Goal: Find specific page/section: Find specific page/section

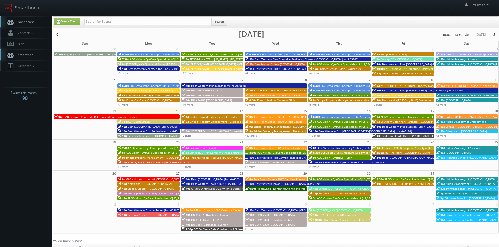
click at [189, 136] on link "+9 more" at bounding box center [186, 136] width 10 height 4
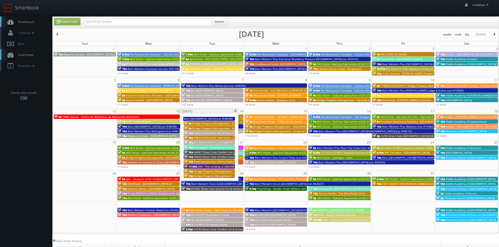
click at [216, 122] on span "Bridge Property Management - Bridges at Bayside" at bounding box center [231, 124] width 79 height 4
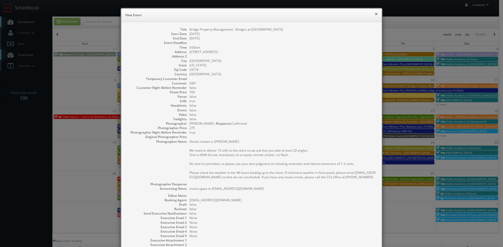
click at [374, 15] on button "×" at bounding box center [375, 14] width 3 height 4
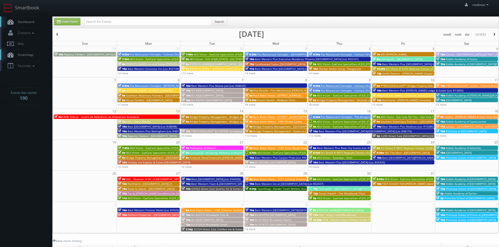
click at [215, 122] on span "Bridge Property Management - Bridges at Crosstown" at bounding box center [229, 122] width 79 height 4
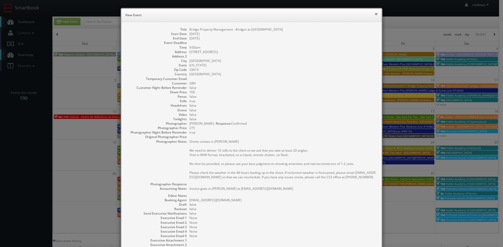
click at [375, 14] on button "×" at bounding box center [375, 14] width 3 height 4
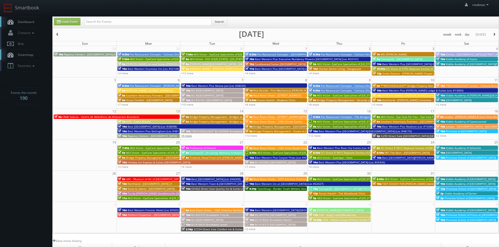
click at [189, 137] on link "+9 more" at bounding box center [186, 136] width 10 height 4
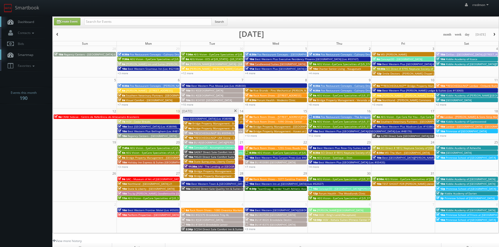
click at [203, 132] on span "*RESCHEDULING* BU #00946 Brookdale Skyline" at bounding box center [224, 133] width 61 height 4
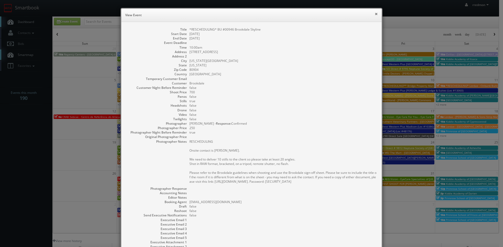
click at [374, 14] on button "×" at bounding box center [375, 14] width 3 height 4
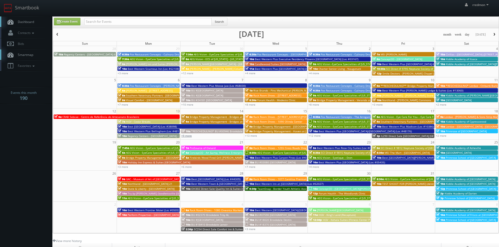
click at [184, 136] on link "+9 more" at bounding box center [186, 136] width 10 height 4
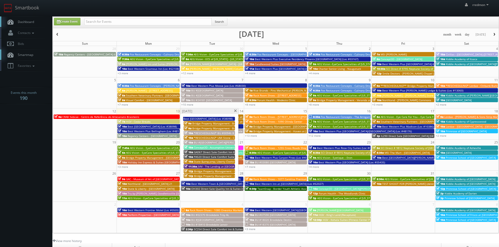
click at [206, 137] on span "*RESCHEDULING* UMI Stone - Oyster Bay Kitchen" at bounding box center [225, 138] width 63 height 4
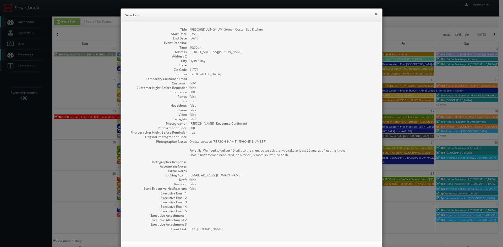
click at [374, 14] on button "×" at bounding box center [375, 14] width 3 height 4
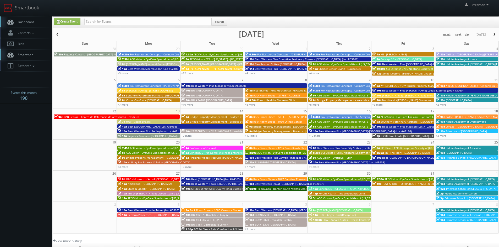
click at [187, 137] on link "+9 more" at bounding box center [186, 136] width 10 height 4
click at [154, 24] on input "text" at bounding box center [147, 21] width 127 height 7
type input "terry howick"
click at [218, 23] on button "Search" at bounding box center [219, 22] width 16 height 8
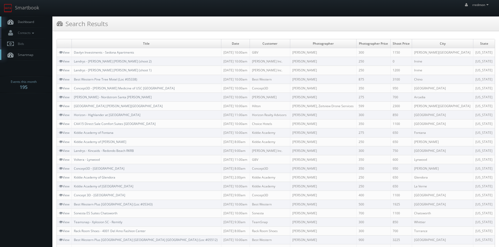
click at [34, 19] on link "Dashboard" at bounding box center [26, 21] width 52 height 11
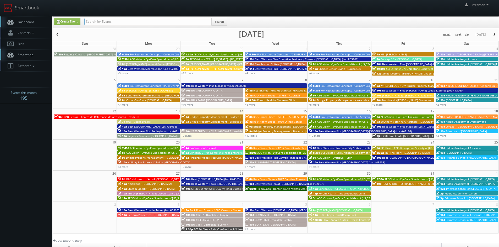
click at [110, 23] on input "text" at bounding box center [147, 21] width 127 height 7
type input "joseph sher"
